Goal: Information Seeking & Learning: Get advice/opinions

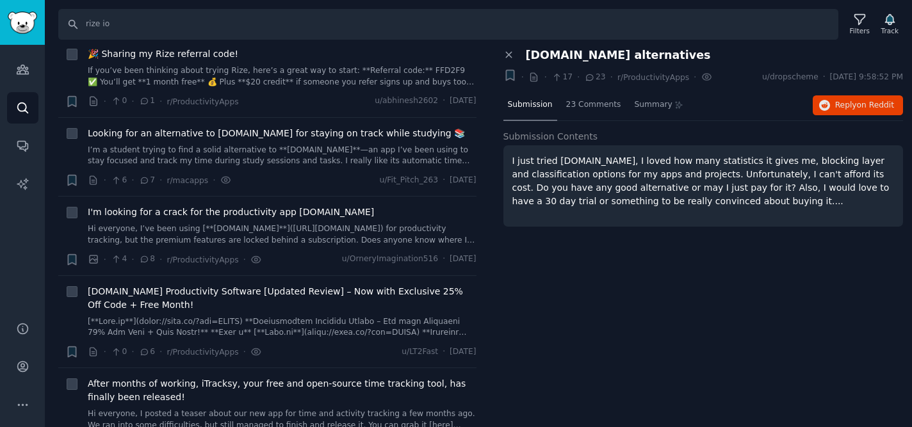
scroll to position [346, 0]
click at [101, 26] on input "rize io" at bounding box center [448, 24] width 780 height 31
type input "r"
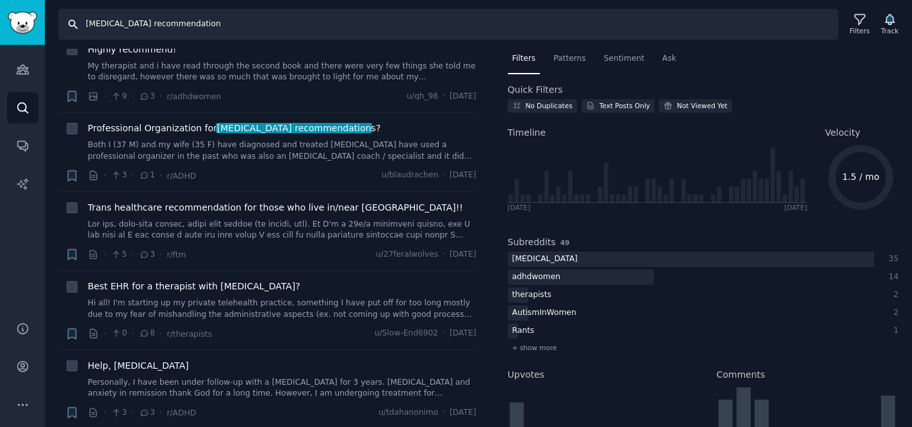
scroll to position [1137, 0]
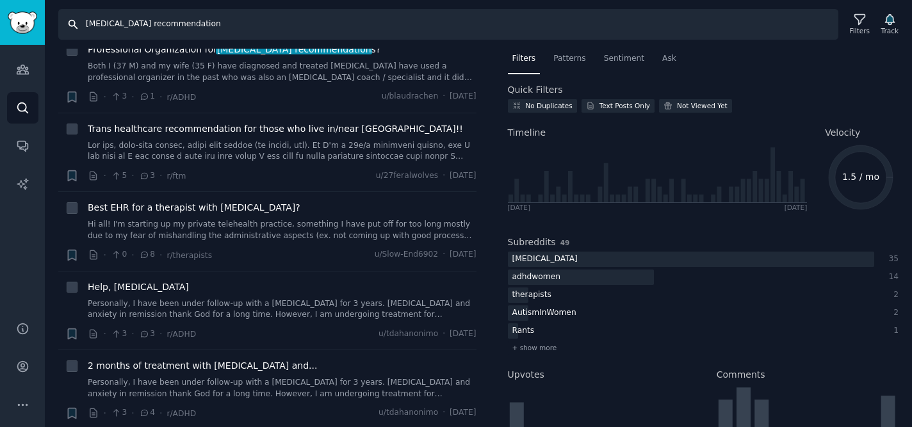
click at [145, 26] on input "[MEDICAL_DATA] recommendation" at bounding box center [448, 24] width 780 height 31
type input "[MEDICAL_DATA] app"
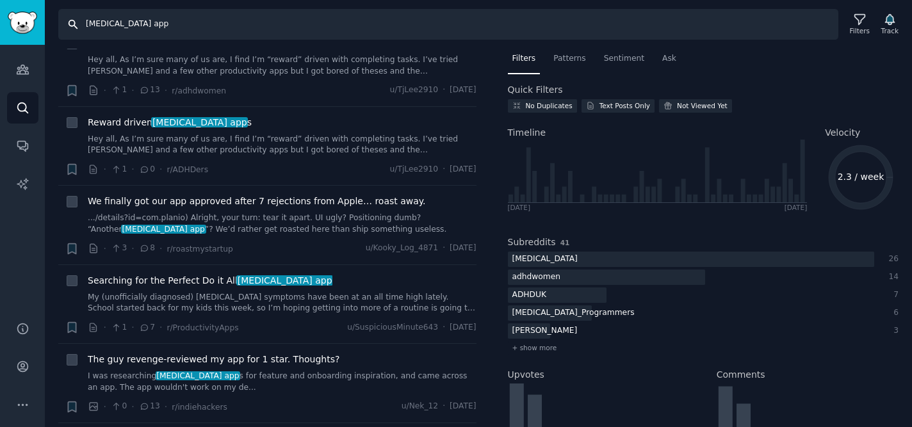
scroll to position [442, 0]
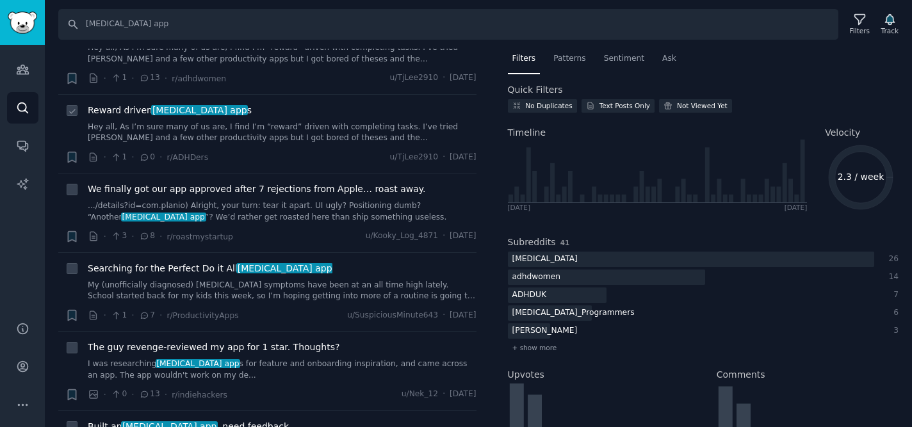
click at [135, 104] on span "Reward driven [MEDICAL_DATA] app s" at bounding box center [170, 110] width 164 height 13
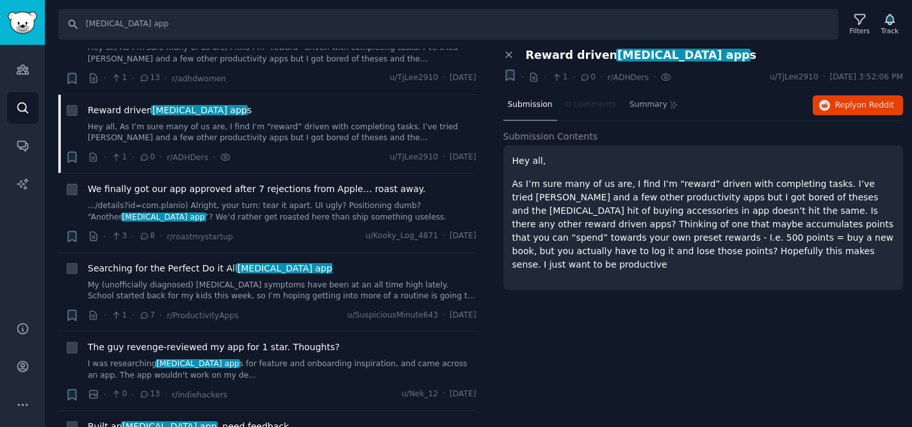
click at [631, 53] on span "[MEDICAL_DATA] app" at bounding box center [683, 55] width 134 height 13
copy div "Reward driven [MEDICAL_DATA] app s +"
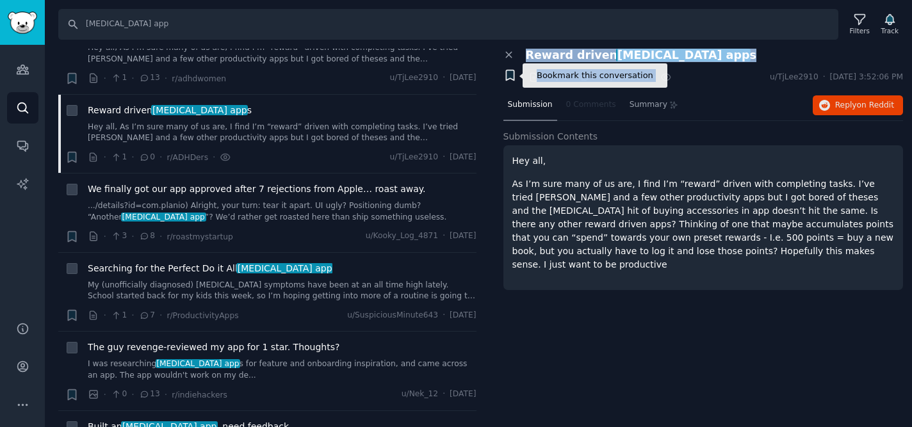
click at [507, 76] on icon "button" at bounding box center [510, 75] width 8 height 10
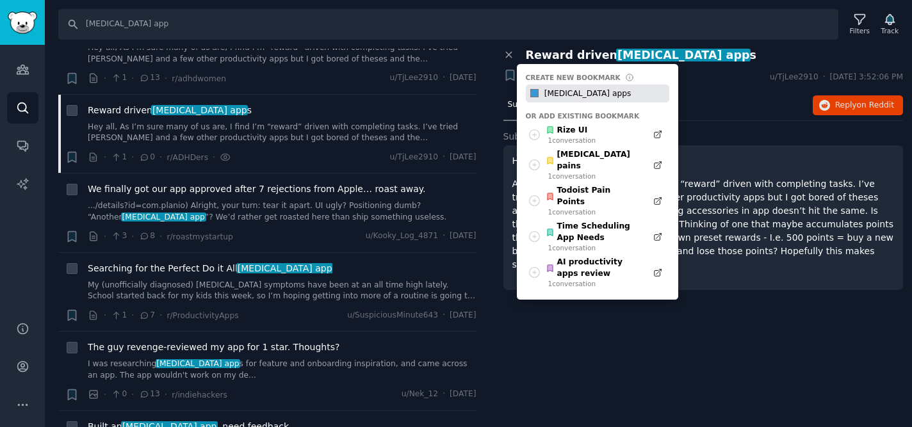
type input "[MEDICAL_DATA] apps"
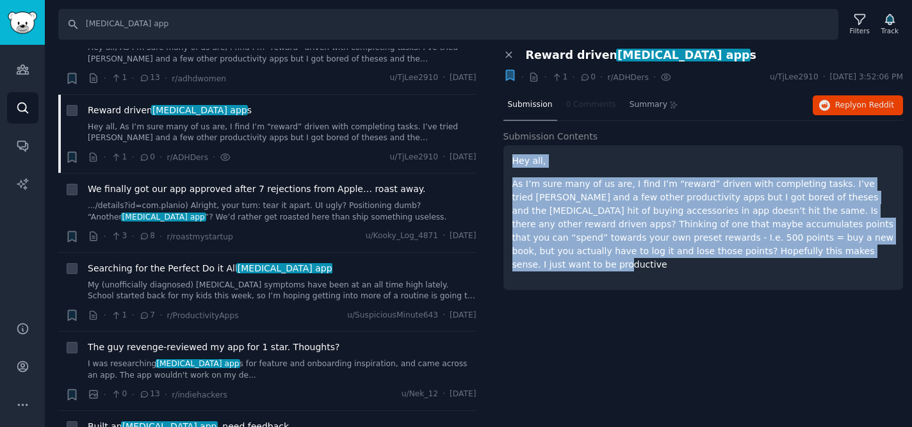
drag, startPoint x: 807, startPoint y: 253, endPoint x: 508, endPoint y: 150, distance: 315.5
click at [508, 150] on div "Hey all, As I’m sure many of us are, I find I’m “reward” driven with completing…" at bounding box center [703, 217] width 400 height 145
copy div "Hey all, As I’m sure many of us are, I find I’m “reward” driven with completing…"
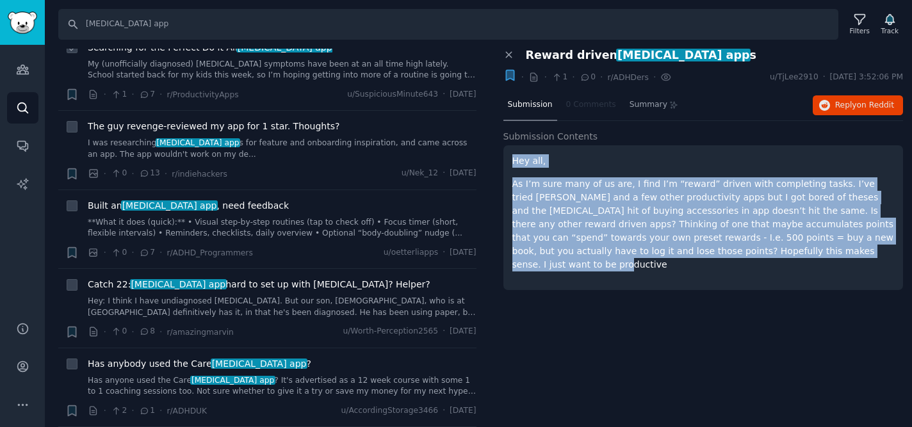
scroll to position [662, 0]
click at [208, 200] on span "Built an [MEDICAL_DATA] app , need feedback" at bounding box center [188, 206] width 201 height 13
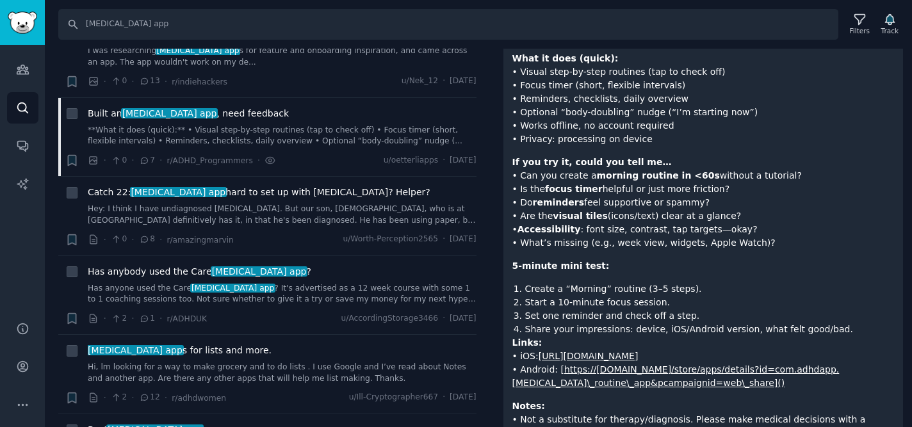
scroll to position [109, 0]
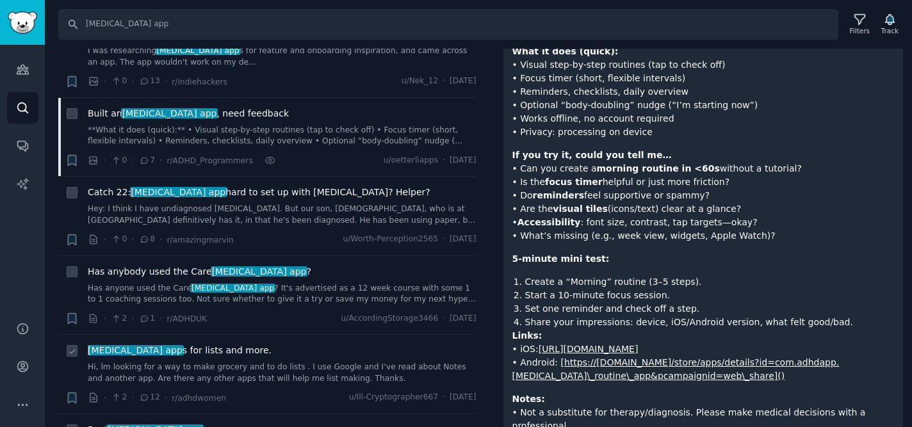
click at [207, 344] on span "[MEDICAL_DATA] app s for lists and more." at bounding box center [180, 350] width 184 height 13
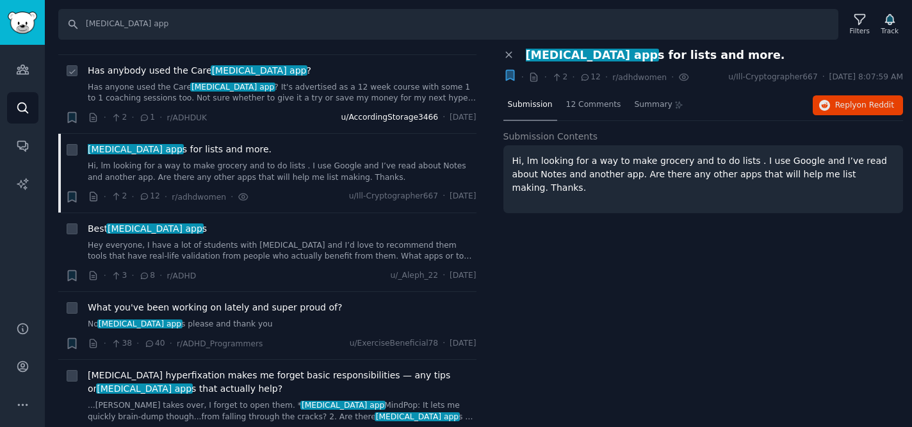
scroll to position [957, 0]
click at [142, 223] on span "[MEDICAL_DATA] app" at bounding box center [154, 228] width 97 height 10
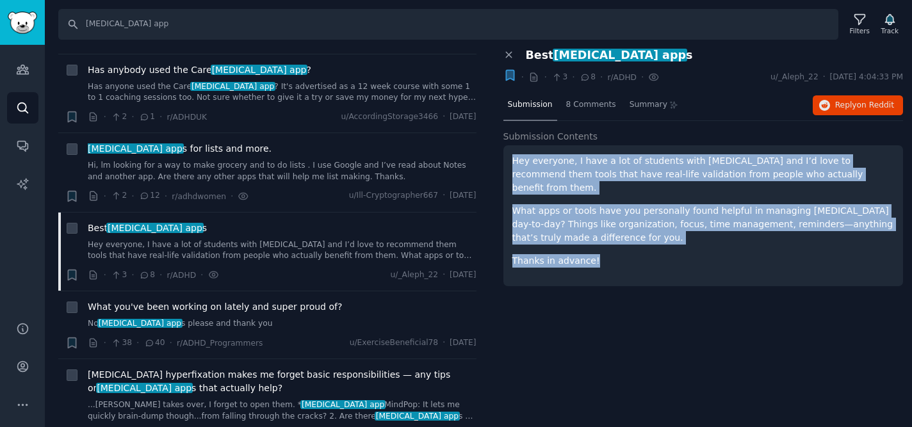
drag, startPoint x: 599, startPoint y: 248, endPoint x: 510, endPoint y: 148, distance: 134.2
click at [510, 148] on div "Hey everyone, I have a lot of students with [MEDICAL_DATA] and I’d love to reco…" at bounding box center [703, 215] width 400 height 141
copy div "Hey everyone, I have a lot of students with [MEDICAL_DATA] and I’d love to reco…"
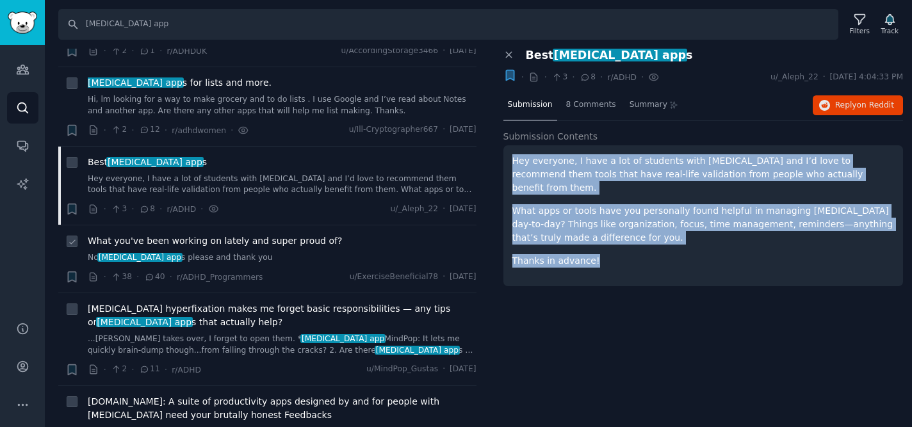
scroll to position [1030, 0]
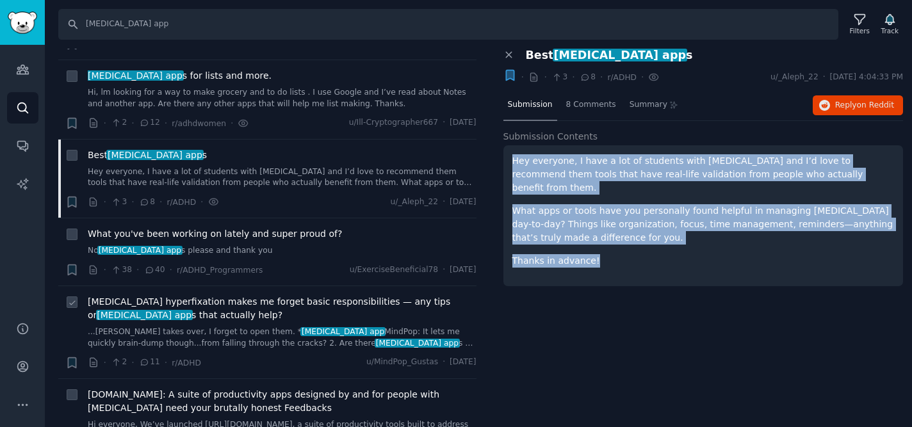
click at [198, 295] on span "[MEDICAL_DATA] hyperfixation makes me forget basic responsibilities — any tips …" at bounding box center [282, 308] width 389 height 27
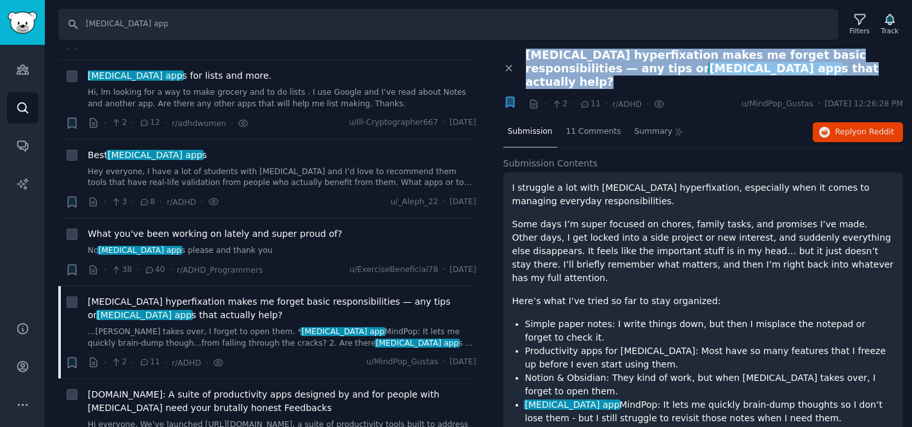
drag, startPoint x: 702, startPoint y: 65, endPoint x: 528, endPoint y: 58, distance: 174.3
click at [528, 58] on span "[MEDICAL_DATA] hyperfixation makes me forget basic responsibilities — any tips …" at bounding box center [715, 69] width 378 height 40
copy span "[MEDICAL_DATA] hyperfixation makes me forget basic responsibilities — any tips …"
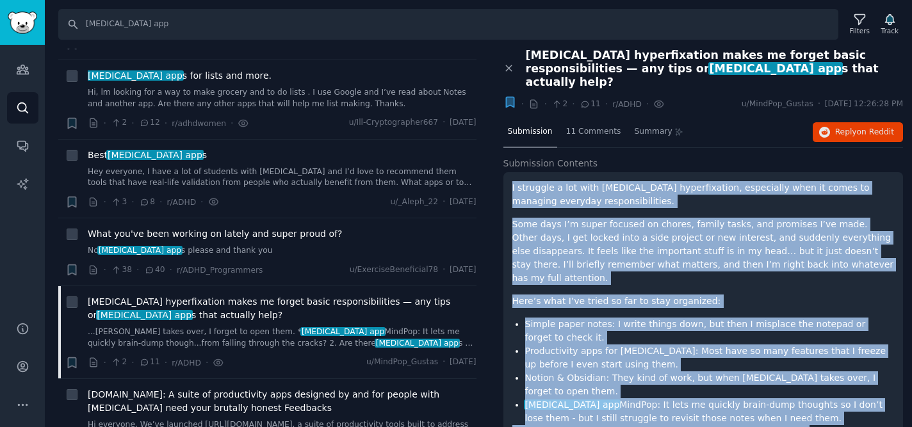
scroll to position [154, 0]
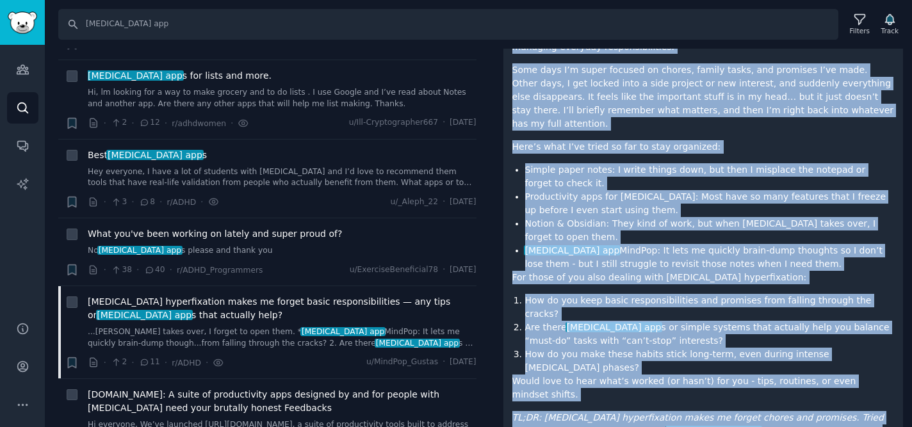
drag, startPoint x: 512, startPoint y: 174, endPoint x: 739, endPoint y: 375, distance: 302.5
click at [739, 375] on div "I struggle a lot with [MEDICAL_DATA] hyperfixation, especially when it comes to…" at bounding box center [703, 239] width 382 height 424
copy div "L ipsumdol s ame cons ADIP elitseddoeius, temporinci utla et dolor ma aliquaen …"
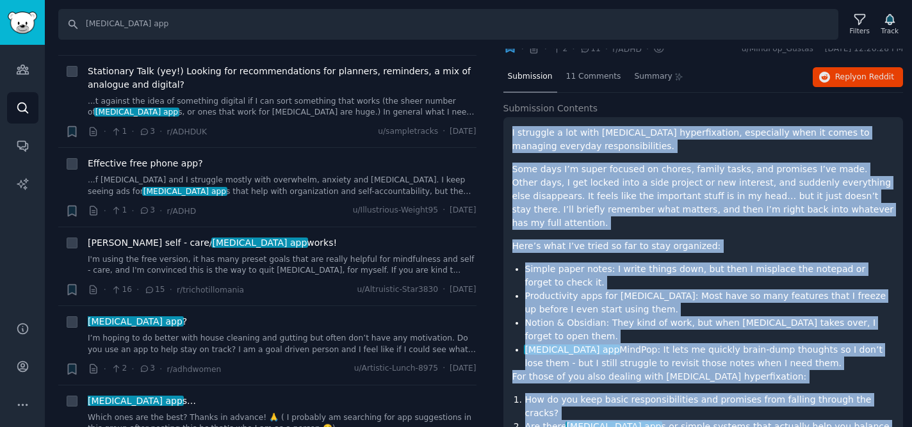
scroll to position [52, 0]
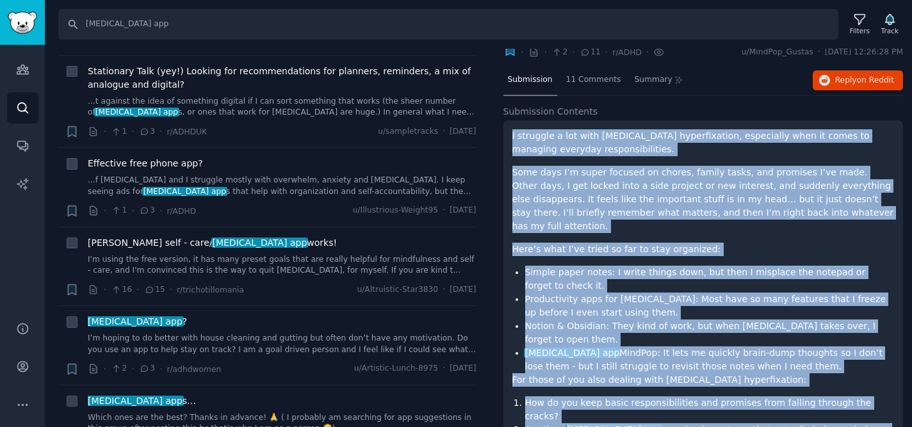
copy div "L ipsumdol s ame cons ADIP elitseddoeius, temporinci utla et dolor ma aliquaen …"
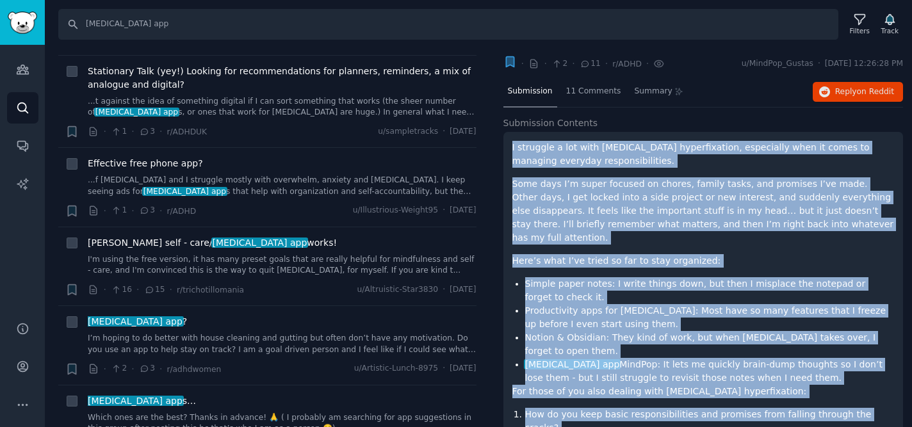
scroll to position [0, 0]
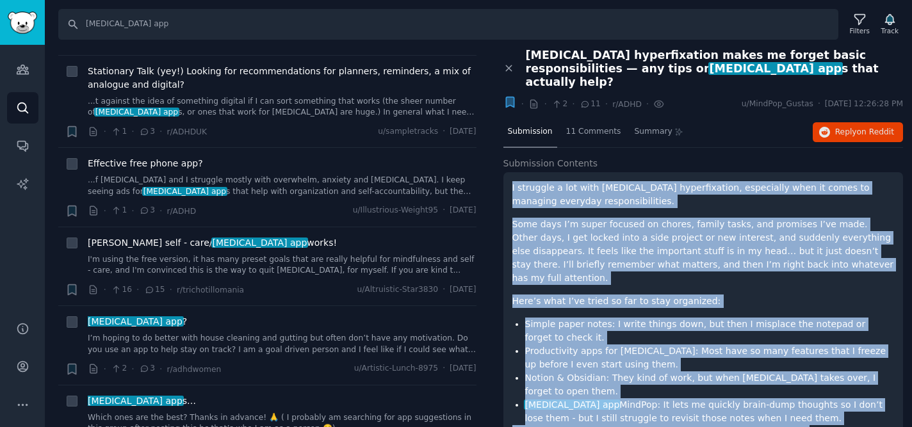
click at [662, 71] on span "[MEDICAL_DATA] hyperfixation makes me forget basic responsibilities — any tips …" at bounding box center [715, 69] width 378 height 40
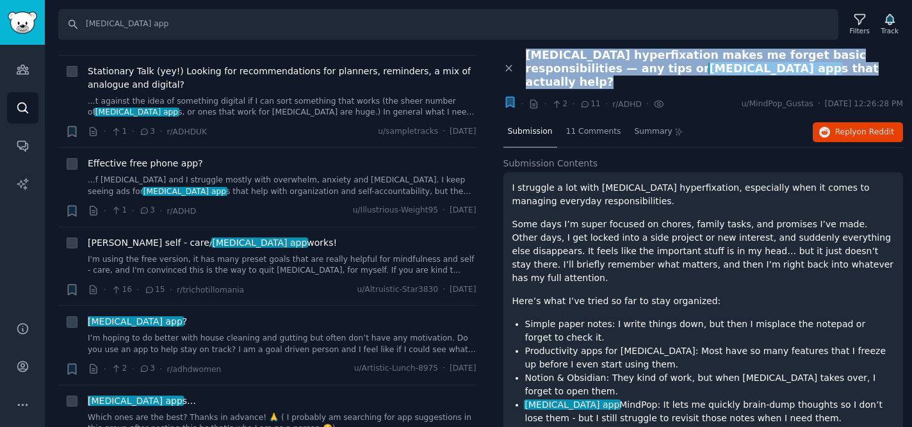
drag, startPoint x: 696, startPoint y: 69, endPoint x: 526, endPoint y: 55, distance: 170.9
click at [526, 55] on span "[MEDICAL_DATA] hyperfixation makes me forget basic responsibilities — any tips …" at bounding box center [715, 69] width 378 height 40
copy span "[MEDICAL_DATA] hyperfixation makes me forget basic responsibilities — any tips …"
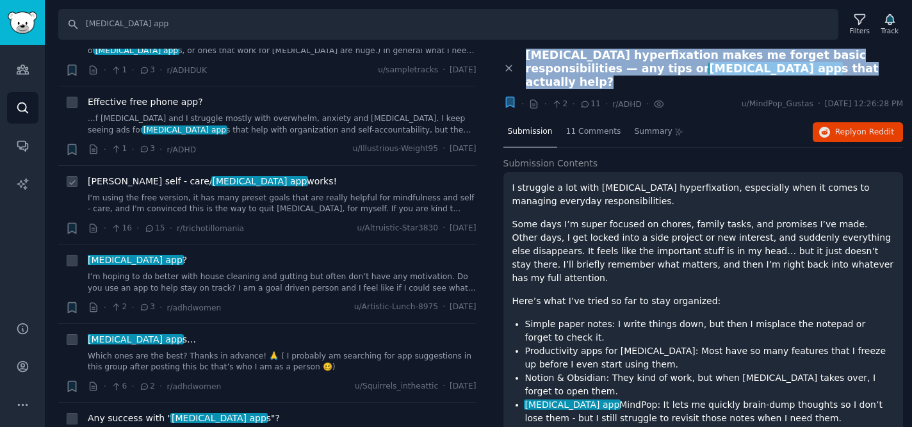
scroll to position [1760, 0]
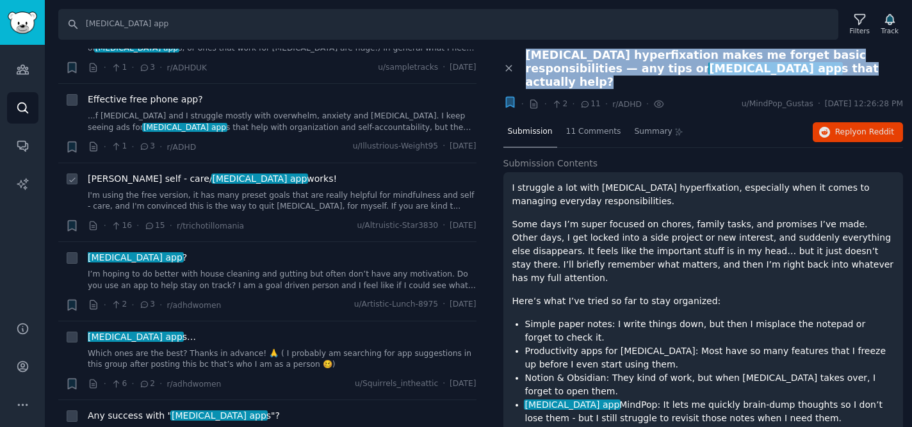
click at [289, 190] on link "I'm using the free version, it has many preset goals that are really helpful fo…" at bounding box center [282, 201] width 389 height 22
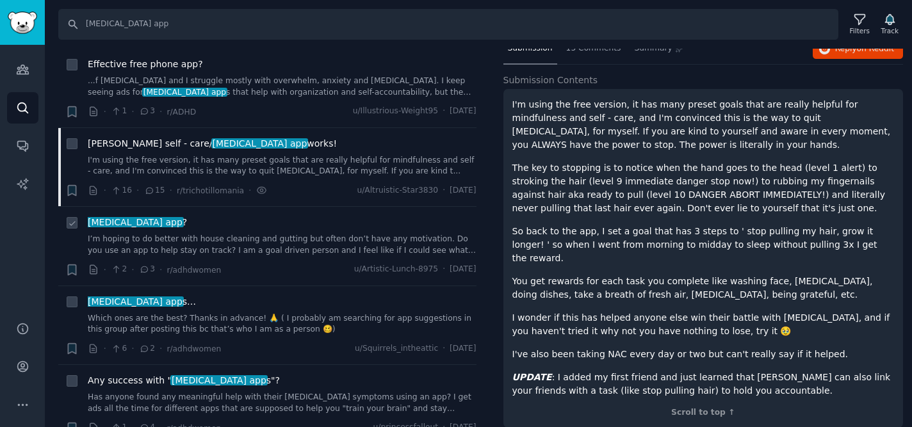
scroll to position [1793, 0]
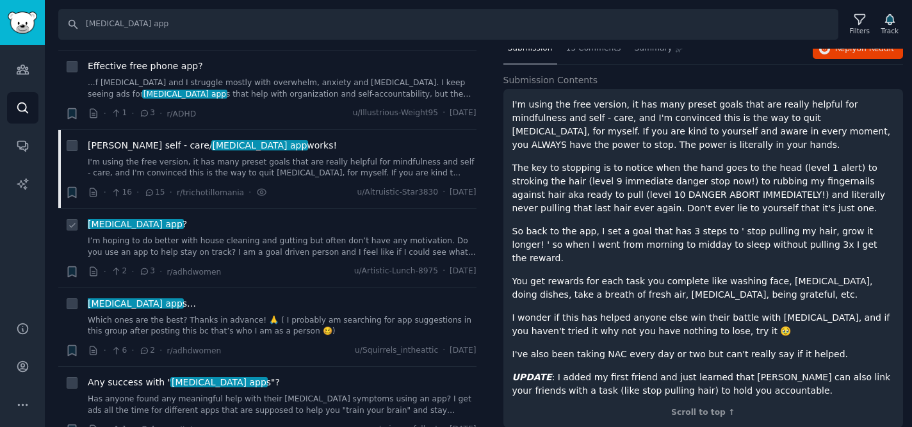
click at [210, 243] on link "I’m hoping to do better with house cleaning and gutting but often don’t have an…" at bounding box center [282, 247] width 389 height 22
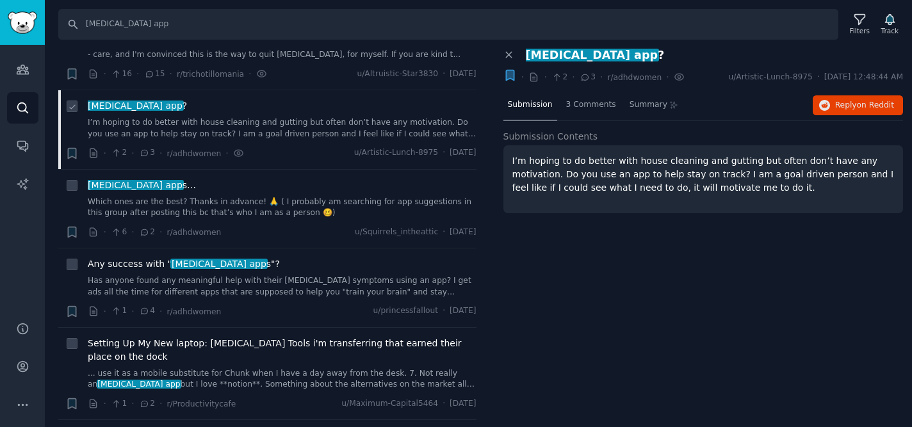
scroll to position [1910, 0]
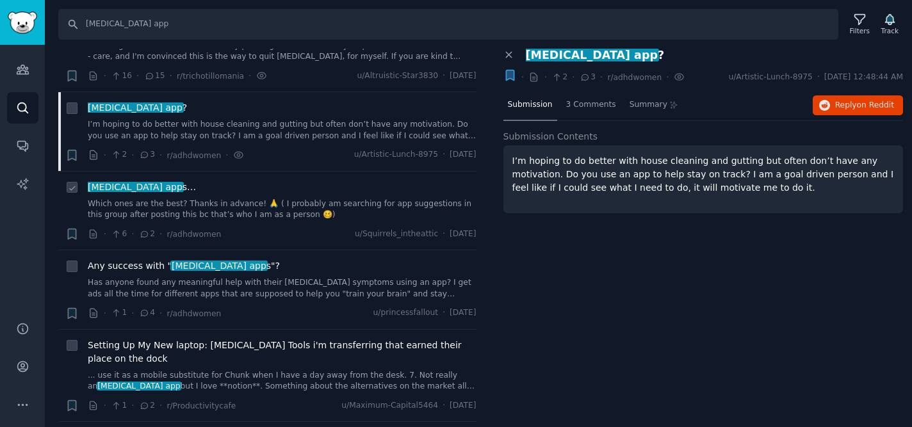
click at [246, 198] on link "Which ones are the best? Thanks in advance! 🙏 ( I probably am searching for app…" at bounding box center [282, 209] width 389 height 22
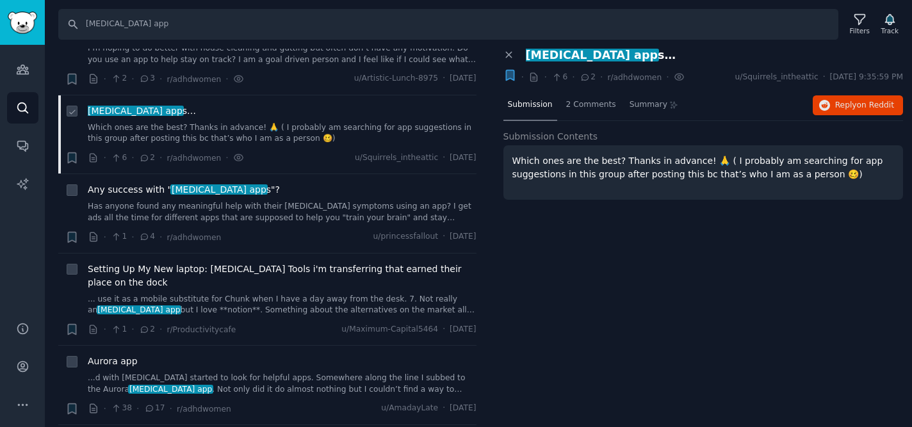
scroll to position [1985, 0]
click at [297, 202] on link "Has anyone found any meaningful help with their [MEDICAL_DATA] symptoms using a…" at bounding box center [282, 213] width 389 height 22
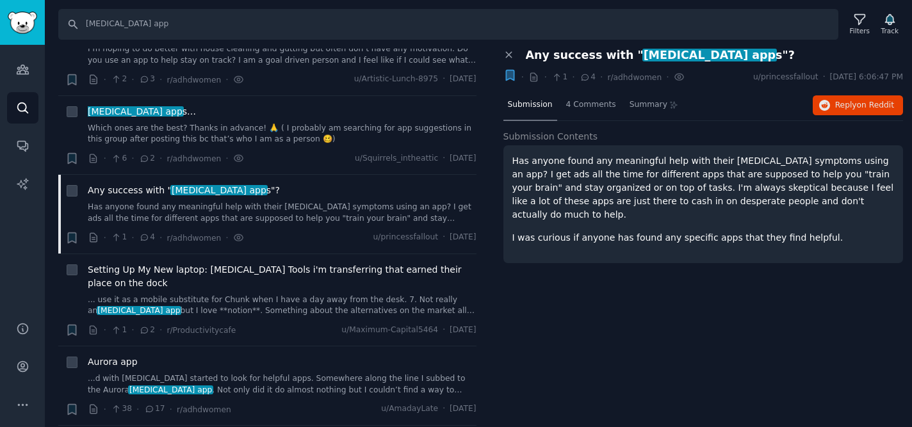
click at [611, 59] on span "Any success with " [MEDICAL_DATA] app s"?" at bounding box center [660, 55] width 269 height 13
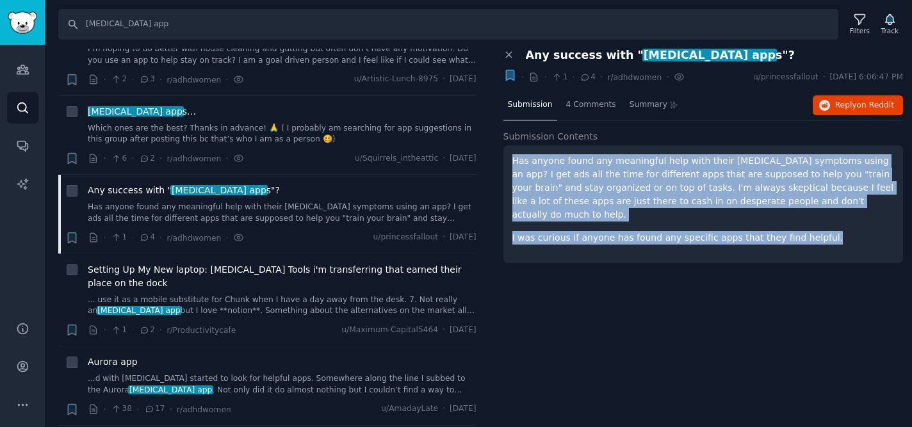
drag, startPoint x: 514, startPoint y: 161, endPoint x: 807, endPoint y: 238, distance: 302.7
click at [807, 238] on div "Has anyone found any meaningful help with their [MEDICAL_DATA] symptoms using a…" at bounding box center [703, 204] width 400 height 118
copy div "Has anyone found any meaningful help with their [MEDICAL_DATA] symptoms using a…"
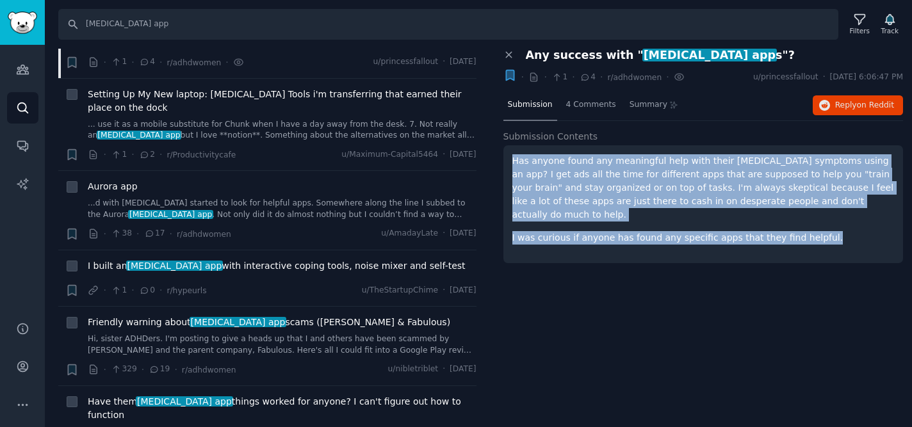
scroll to position [2169, 0]
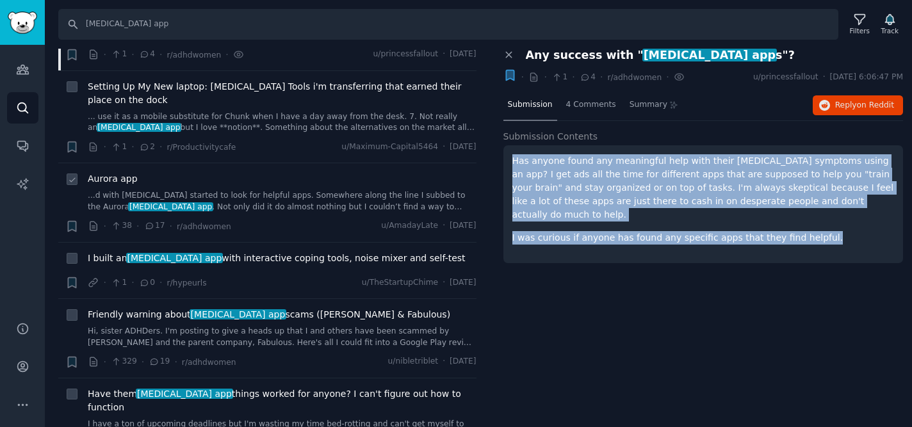
click at [200, 190] on link "...d with [MEDICAL_DATA] started to look for helpful apps. Somewhere along the …" at bounding box center [282, 201] width 389 height 22
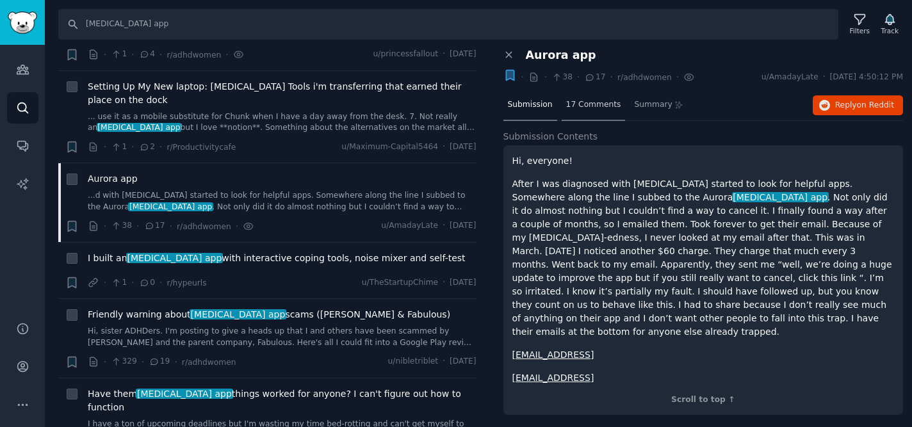
click at [593, 102] on span "17 Comments" at bounding box center [593, 105] width 55 height 12
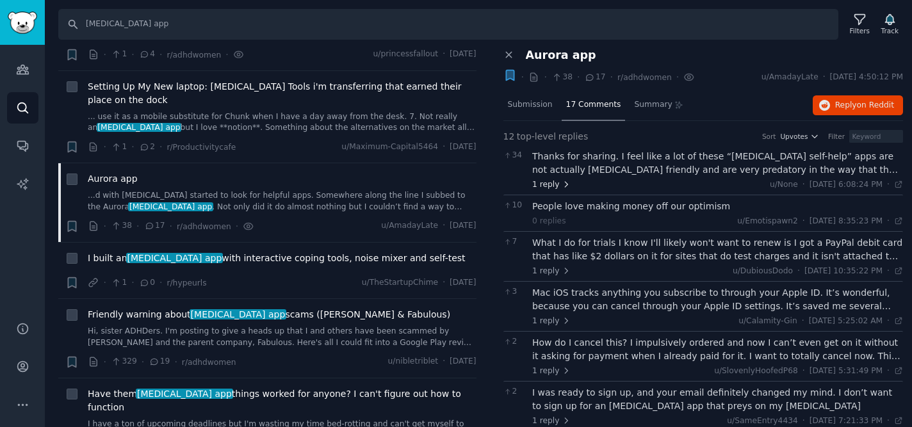
click at [558, 183] on span "1 reply" at bounding box center [551, 185] width 38 height 12
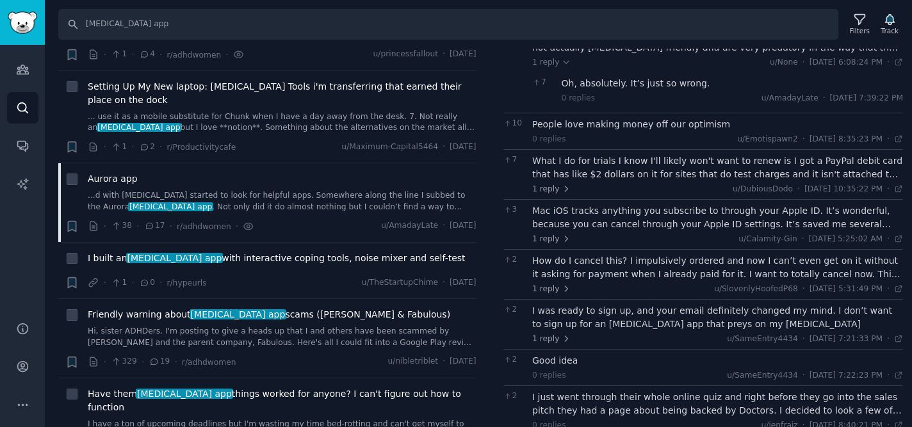
scroll to position [124, 0]
click at [556, 182] on span "1 reply" at bounding box center [551, 188] width 38 height 12
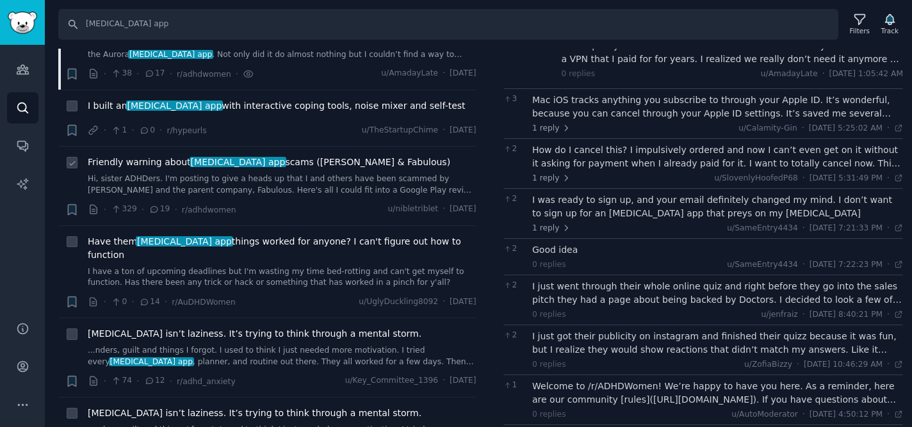
scroll to position [2329, 0]
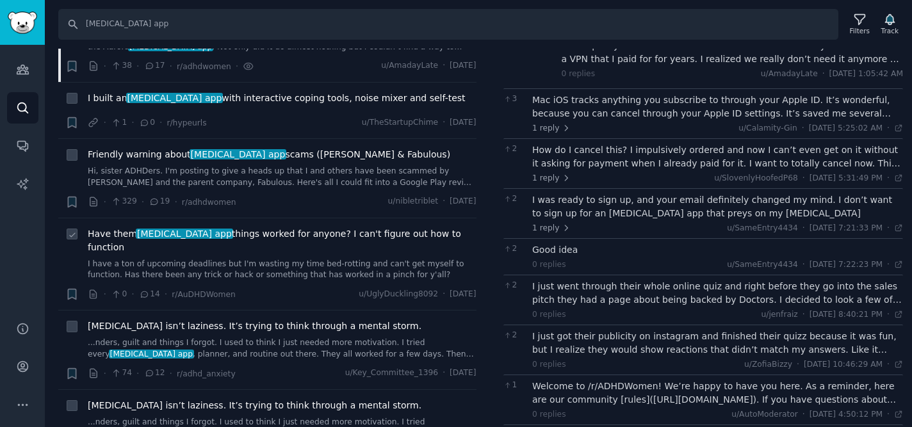
click at [114, 227] on span "Have them [MEDICAL_DATA] app things worked for anyone? I can't figure out how t…" at bounding box center [282, 240] width 389 height 27
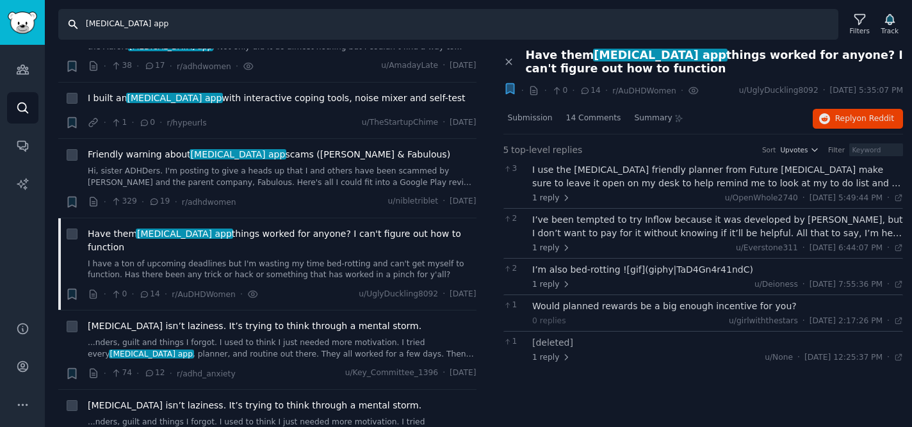
click at [130, 26] on input "[MEDICAL_DATA] app" at bounding box center [448, 24] width 780 height 31
type input "[MEDICAL_DATA] productivity"
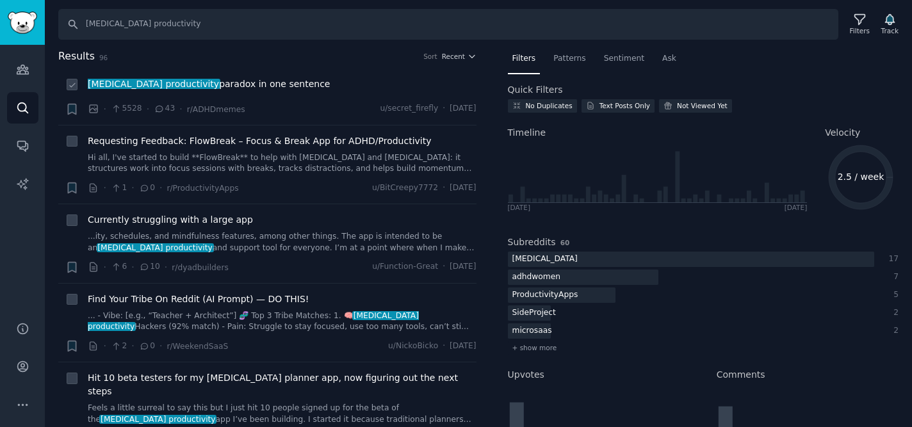
click at [184, 86] on span "[MEDICAL_DATA] productivity paradox in one sentence" at bounding box center [209, 83] width 242 height 13
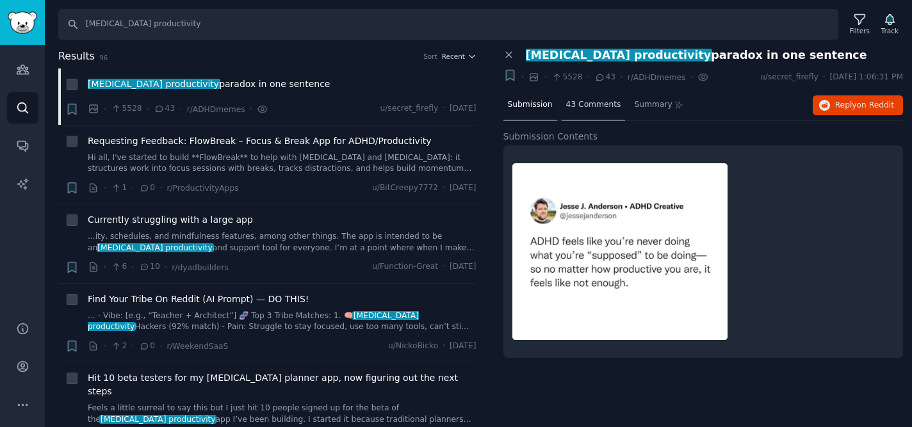
click at [595, 104] on span "43 Comments" at bounding box center [593, 105] width 55 height 12
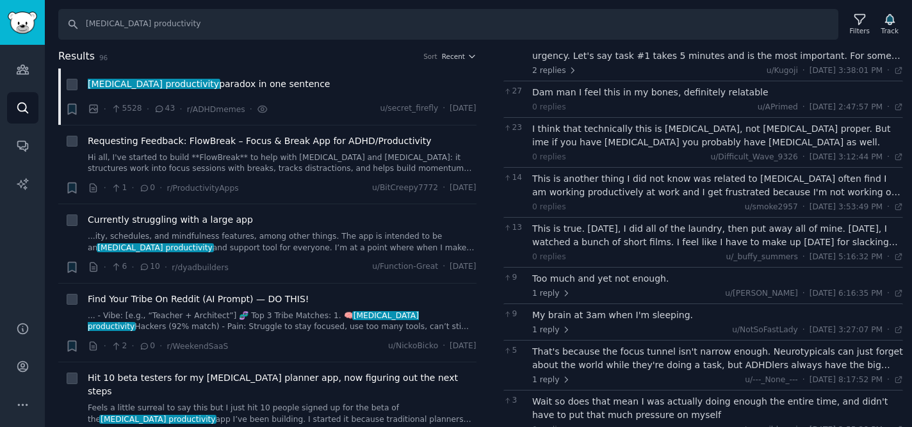
scroll to position [154, 0]
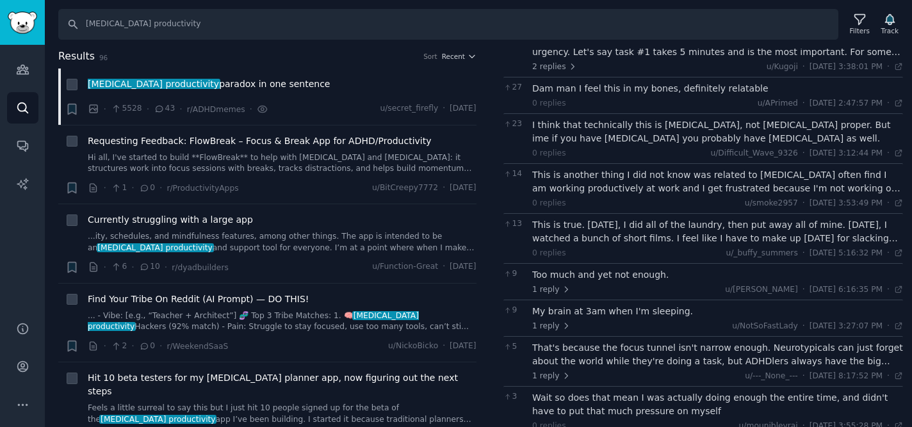
click at [647, 191] on div "This is another thing I did not know was related to [MEDICAL_DATA] often find I…" at bounding box center [717, 181] width 371 height 27
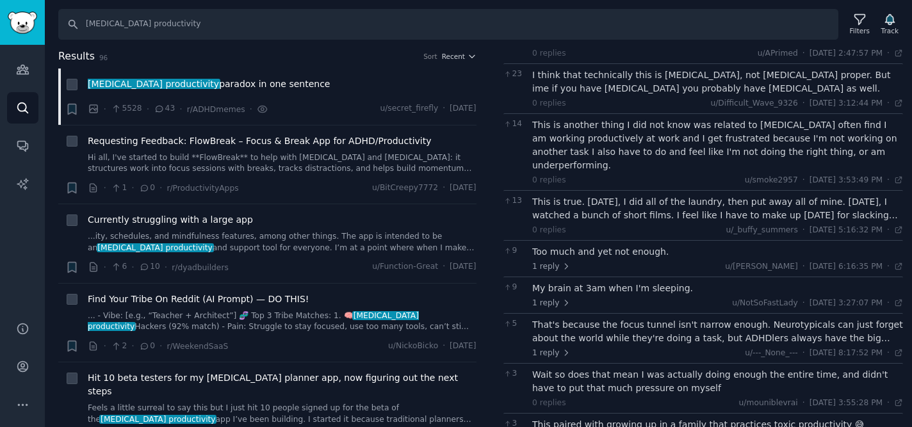
scroll to position [211, 0]
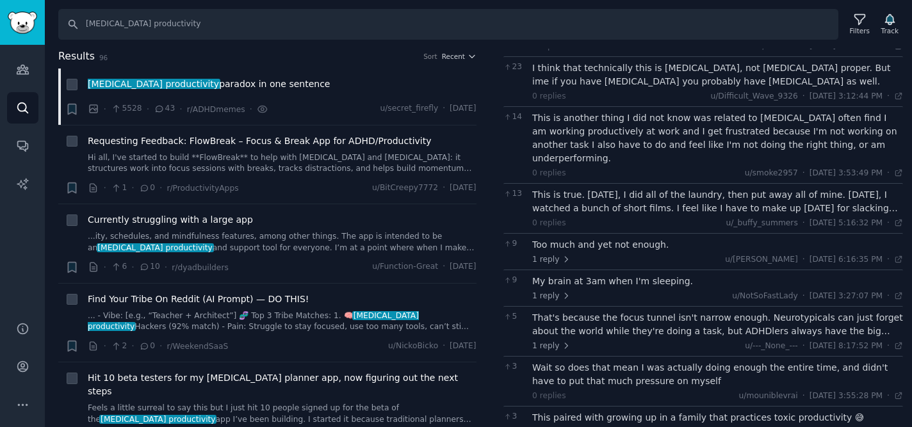
click at [676, 197] on div "This is true. [DATE], I did all of the laundry, then put away all of mine. [DAT…" at bounding box center [717, 201] width 371 height 27
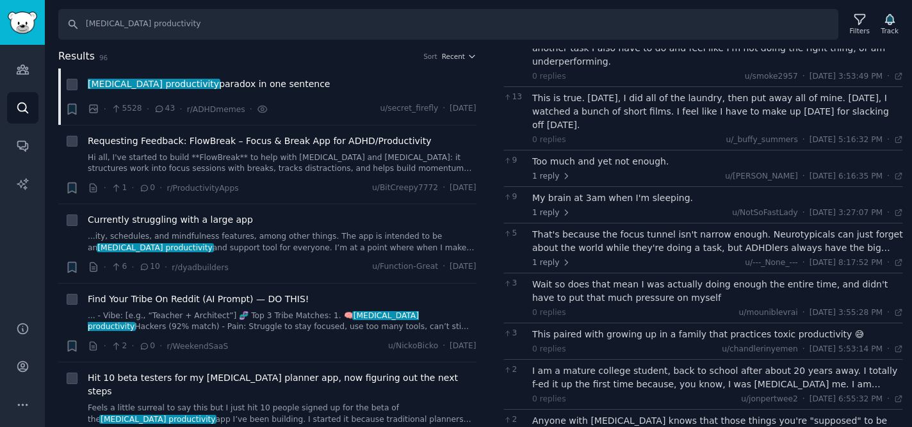
scroll to position [340, 0]
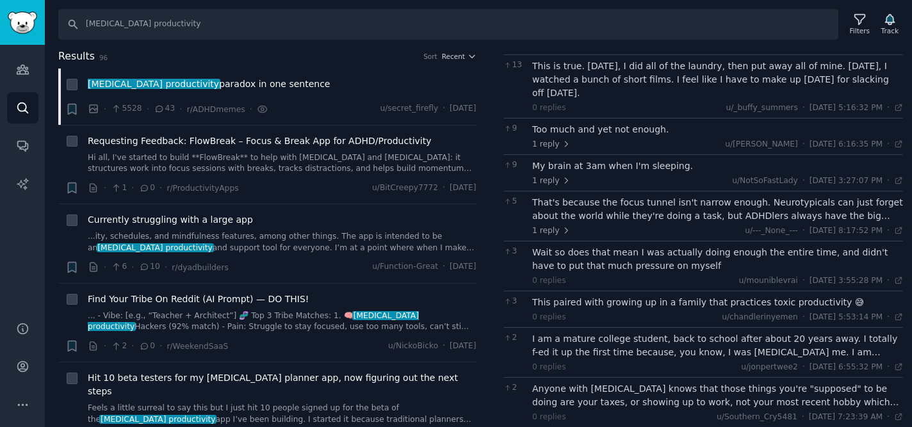
click at [697, 200] on div "That's because the focus tunnel isn't narrow enough. Neurotypicals can just for…" at bounding box center [717, 209] width 371 height 27
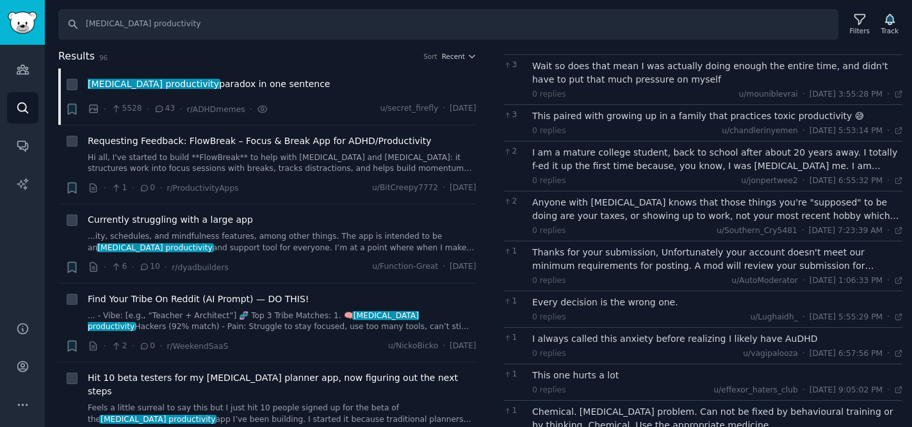
scroll to position [596, 0]
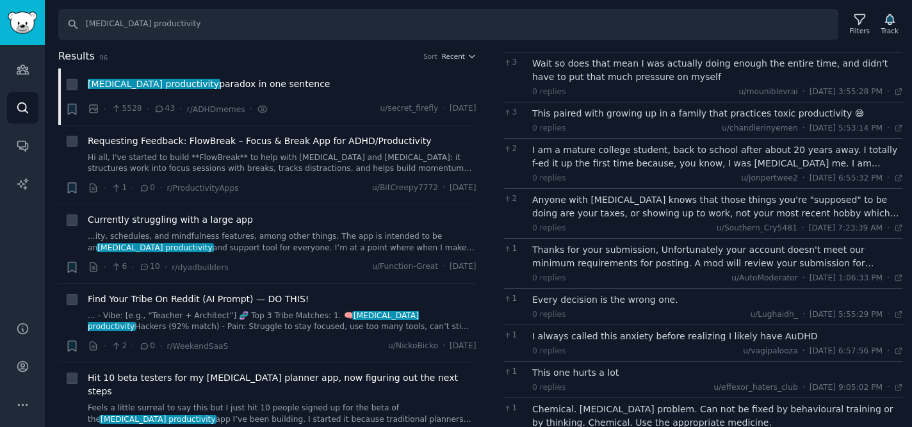
click at [690, 193] on div "Anyone with [MEDICAL_DATA] knows that those things you're "supposed" to be doin…" at bounding box center [717, 206] width 371 height 27
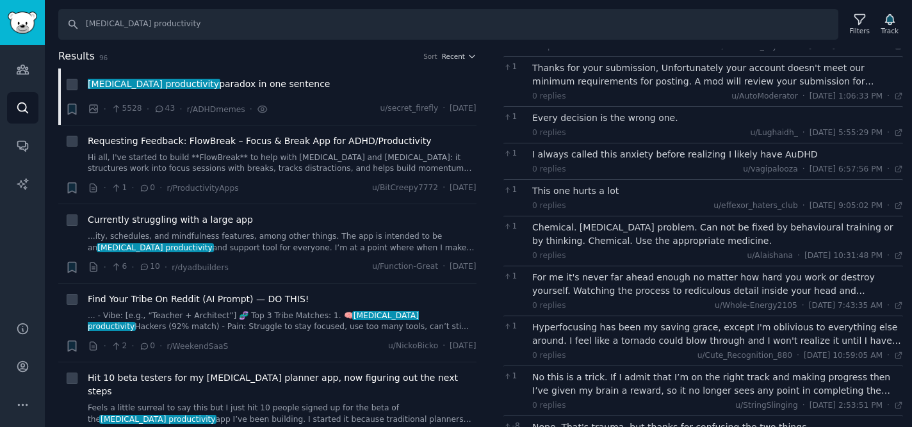
scroll to position [827, 0]
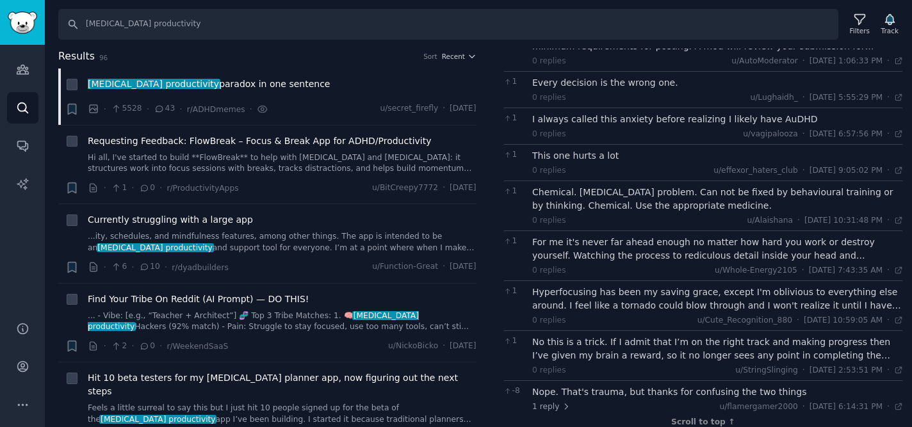
click at [654, 291] on div "Hyperfocusing has been my saving grace, except I'm oblivious to everything else…" at bounding box center [717, 299] width 371 height 27
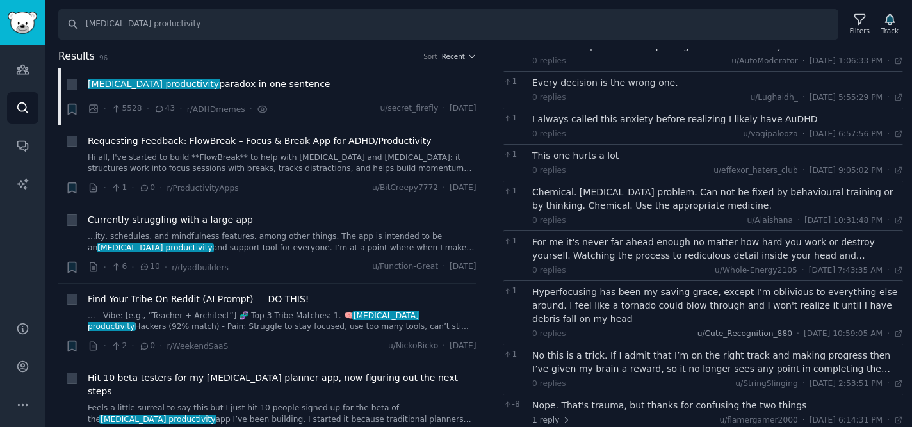
scroll to position [841, 0]
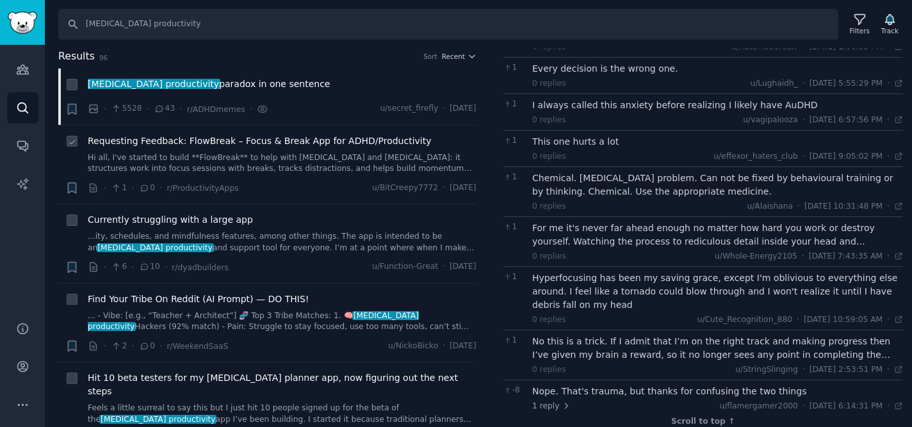
click at [158, 143] on span "Requesting Feedback: FlowBreak – Focus & Break App for ADHD/Productivity" at bounding box center [260, 140] width 344 height 13
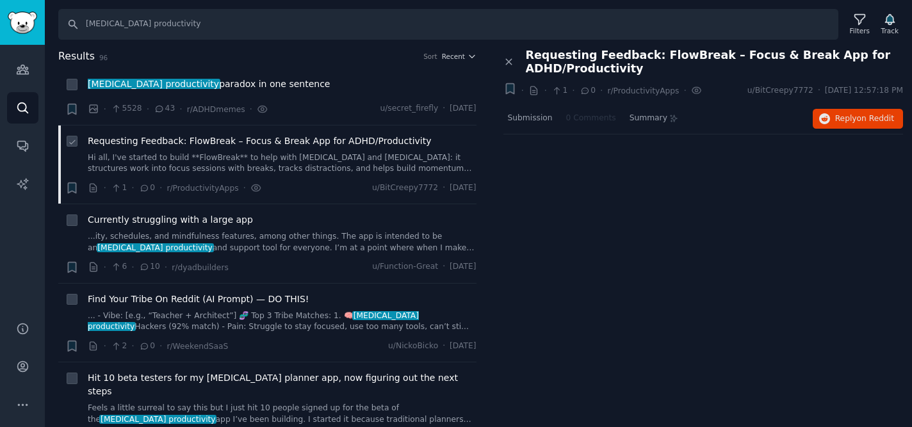
click at [103, 145] on span "Requesting Feedback: FlowBreak – Focus & Break App for ADHD/Productivity" at bounding box center [260, 140] width 344 height 13
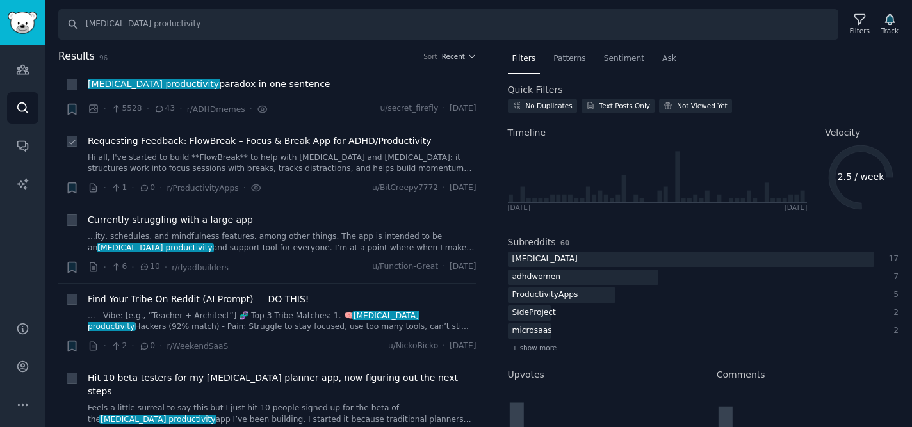
click at [117, 139] on span "Requesting Feedback: FlowBreak – Focus & Break App for ADHD/Productivity" at bounding box center [260, 140] width 344 height 13
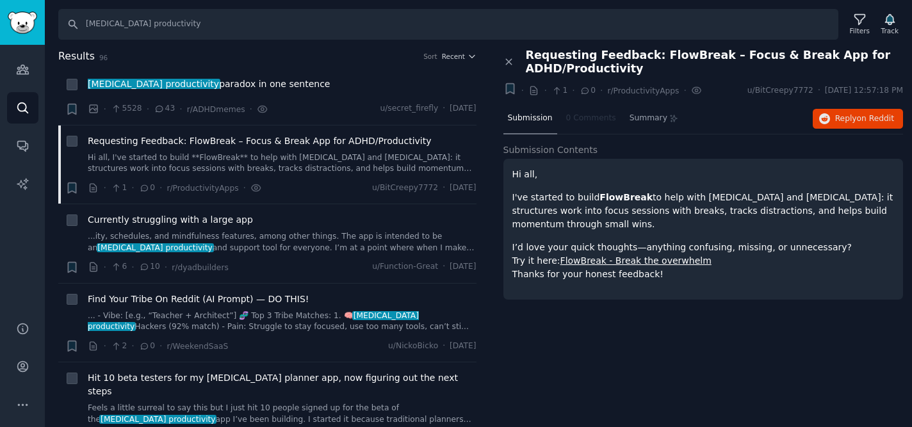
drag, startPoint x: 658, startPoint y: 274, endPoint x: 512, endPoint y: 172, distance: 178.3
click at [512, 172] on div "Hi all, I've started to build FlowBreak to help with [MEDICAL_DATA] and [MEDICA…" at bounding box center [703, 224] width 382 height 113
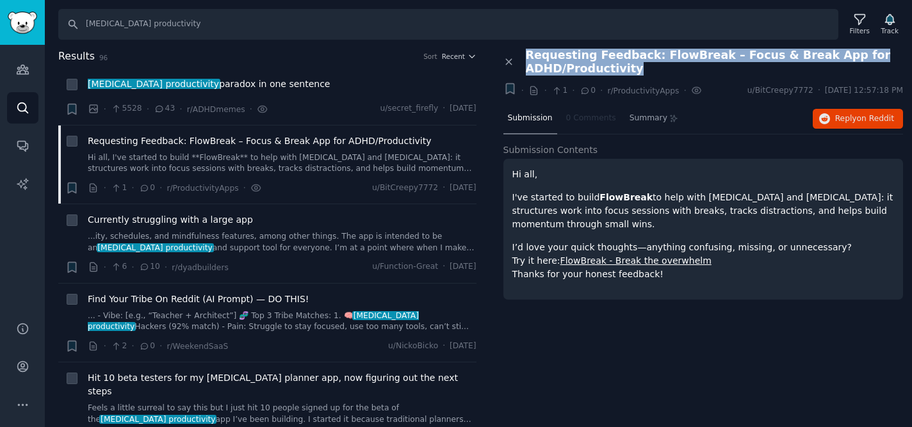
drag, startPoint x: 632, startPoint y: 70, endPoint x: 528, endPoint y: 55, distance: 105.4
click at [528, 55] on span "Requesting Feedback: FlowBreak – Focus & Break App for ADHD/Productivity" at bounding box center [715, 62] width 378 height 27
copy span "Requesting Feedback: FlowBreak – Focus & Break App for ADHD/Productivity"
drag, startPoint x: 666, startPoint y: 279, endPoint x: 509, endPoint y: 175, distance: 188.2
click at [509, 175] on div "Hi all, I've started to build FlowBreak to help with [MEDICAL_DATA] and [MEDICA…" at bounding box center [703, 229] width 400 height 141
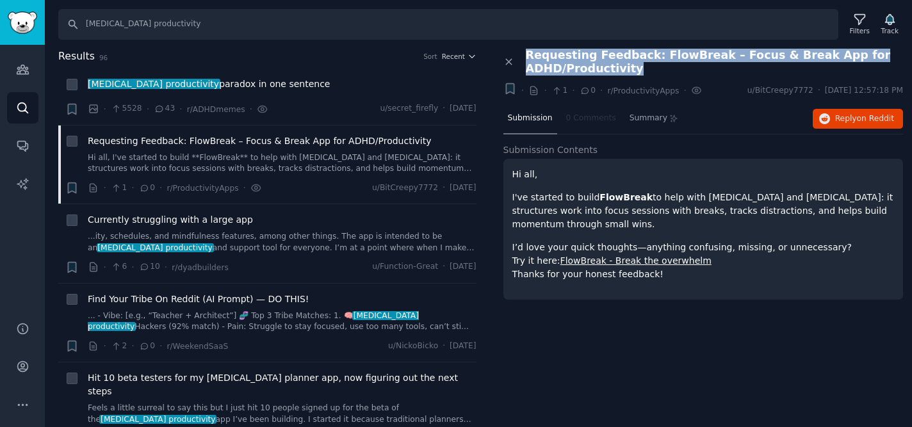
copy div "Hi all, I've started to build FlowBreak to help with [MEDICAL_DATA] and [MEDICA…"
